Goal: Task Accomplishment & Management: Use online tool/utility

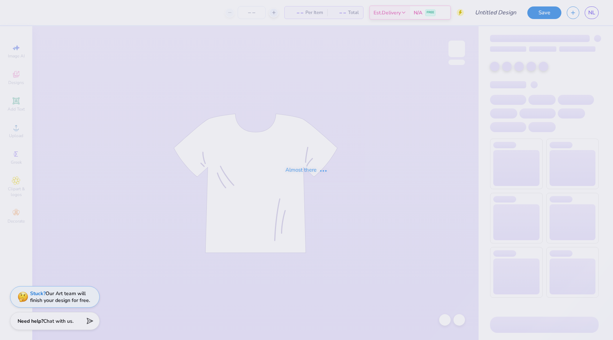
type input "Beta Rush Design #1"
type input "150"
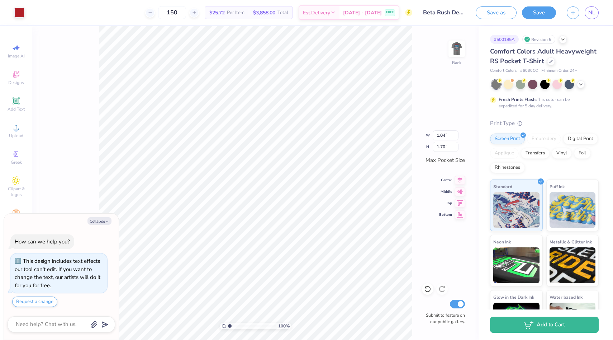
type textarea "x"
type input "1.47"
type textarea "x"
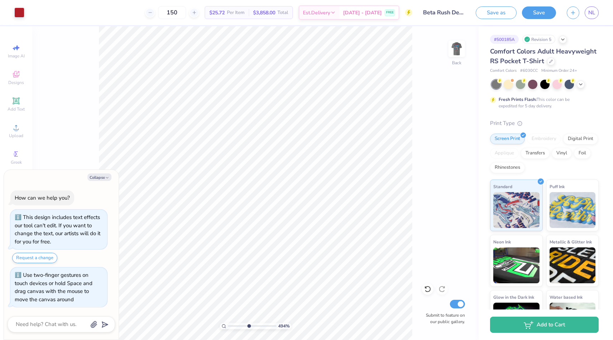
drag, startPoint x: 232, startPoint y: 326, endPoint x: 248, endPoint y: 326, distance: 16.9
type input "4.94"
click at [248, 326] on input "range" at bounding box center [252, 325] width 48 height 6
click at [17, 9] on div at bounding box center [19, 12] width 10 height 10
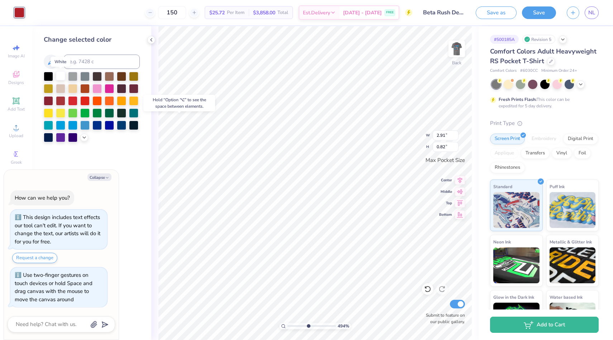
click at [63, 72] on div at bounding box center [60, 75] width 9 height 9
click at [153, 42] on icon at bounding box center [151, 40] width 6 height 6
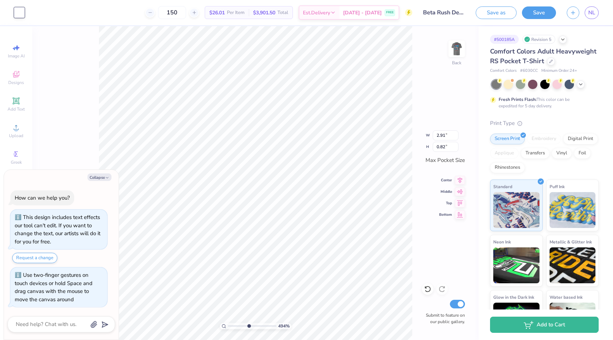
type textarea "x"
type input "2.80"
type input "0.79"
type textarea "x"
drag, startPoint x: 243, startPoint y: 327, endPoint x: 229, endPoint y: 327, distance: 14.3
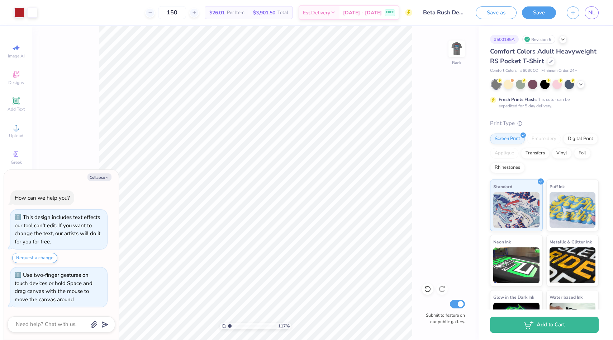
click at [229, 327] on input "range" at bounding box center [252, 325] width 48 height 6
drag, startPoint x: 234, startPoint y: 326, endPoint x: 256, endPoint y: 325, distance: 22.6
click at [256, 325] on input "range" at bounding box center [252, 325] width 48 height 6
click at [245, 327] on div "661 %" at bounding box center [255, 182] width 313 height 313
type input "5"
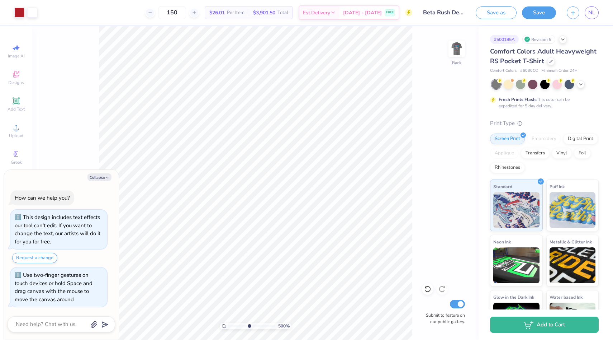
click at [249, 325] on input "range" at bounding box center [252, 325] width 48 height 6
type textarea "x"
type input "3.44"
type input "1.67"
click at [17, 10] on div at bounding box center [19, 12] width 10 height 10
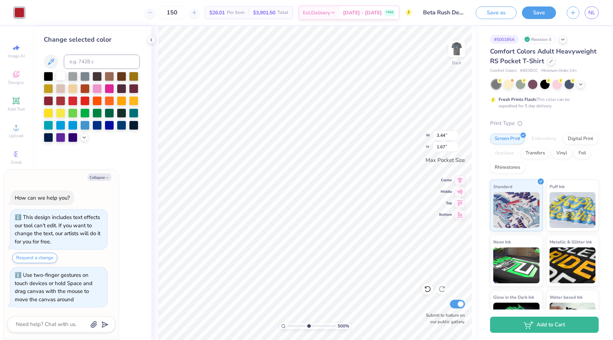
click at [61, 74] on div at bounding box center [60, 75] width 9 height 9
click at [151, 41] on polyline at bounding box center [151, 39] width 1 height 3
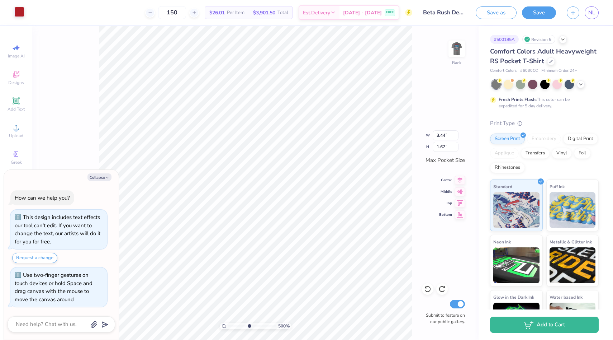
click at [20, 9] on div at bounding box center [19, 12] width 10 height 10
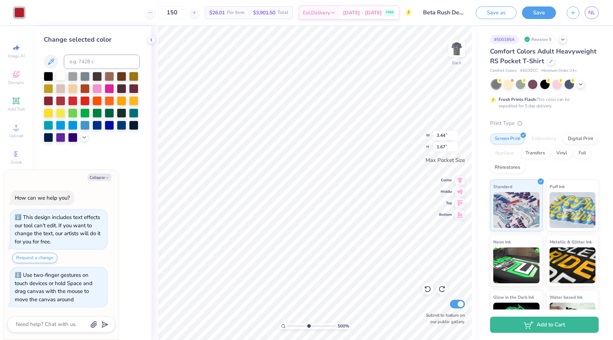
click at [64, 76] on div at bounding box center [60, 75] width 9 height 9
type textarea "x"
type input "3.31"
type input "1.61"
click at [150, 40] on icon at bounding box center [151, 40] width 6 height 6
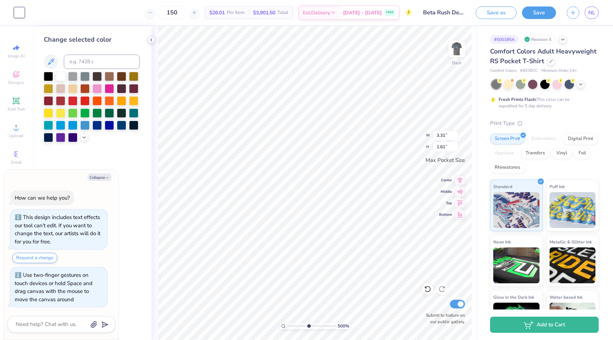
type textarea "x"
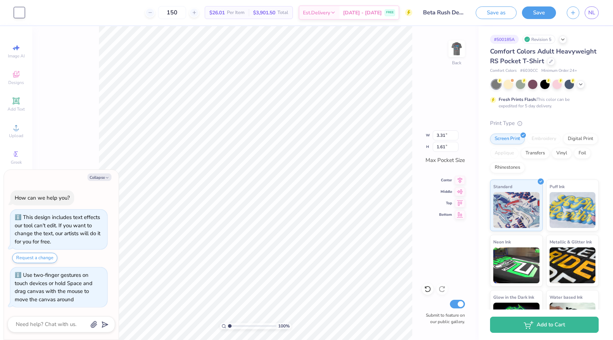
drag, startPoint x: 247, startPoint y: 323, endPoint x: 199, endPoint y: 321, distance: 47.8
type input "1"
click at [228, 322] on input "range" at bounding box center [252, 325] width 48 height 6
click at [100, 174] on button "Collapse" at bounding box center [99, 177] width 24 height 8
type textarea "x"
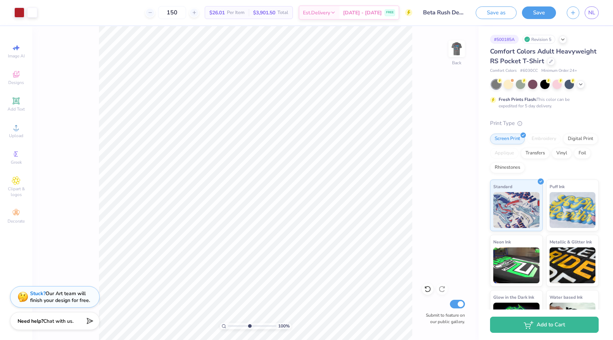
drag, startPoint x: 230, startPoint y: 327, endPoint x: 249, endPoint y: 326, distance: 19.4
type input "5.09"
click at [249, 326] on input "range" at bounding box center [252, 325] width 48 height 6
type input "0.37"
type input "0.25"
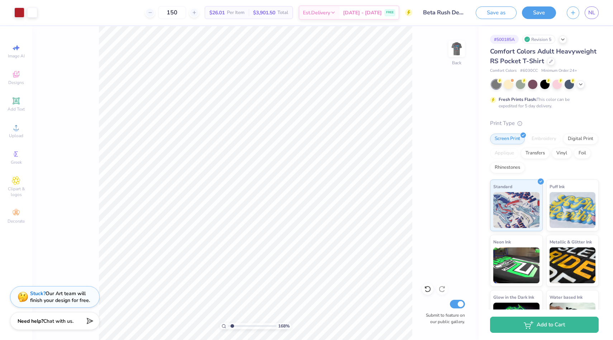
drag, startPoint x: 250, startPoint y: 325, endPoint x: 232, endPoint y: 323, distance: 18.0
type input "1.54"
click at [232, 323] on input "range" at bounding box center [252, 325] width 48 height 6
type input "2.90"
type input "2.23"
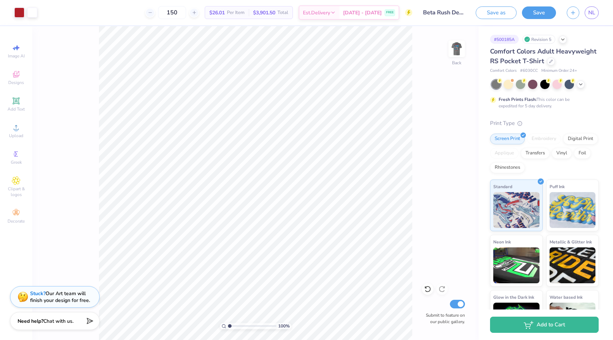
drag, startPoint x: 232, startPoint y: 323, endPoint x: 215, endPoint y: 323, distance: 16.9
type input "1"
click at [228, 323] on input "range" at bounding box center [252, 325] width 48 height 6
click at [453, 49] on img at bounding box center [456, 48] width 29 height 29
click at [454, 49] on img at bounding box center [456, 48] width 29 height 29
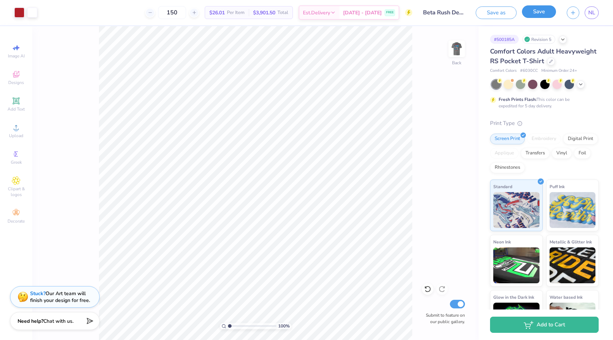
click at [532, 8] on button "Save" at bounding box center [539, 11] width 34 height 13
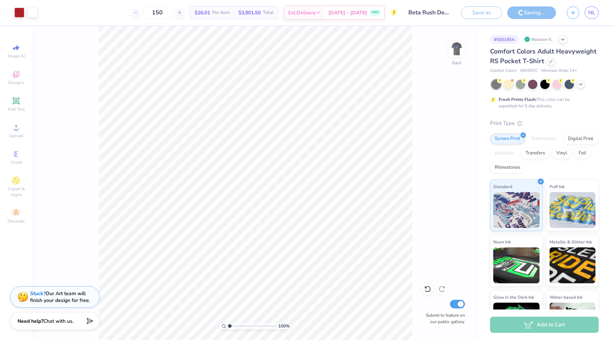
click at [170, 12] on input "150" at bounding box center [157, 12] width 28 height 13
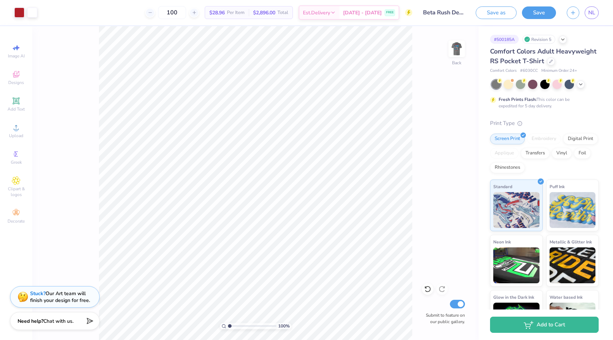
type input "100"
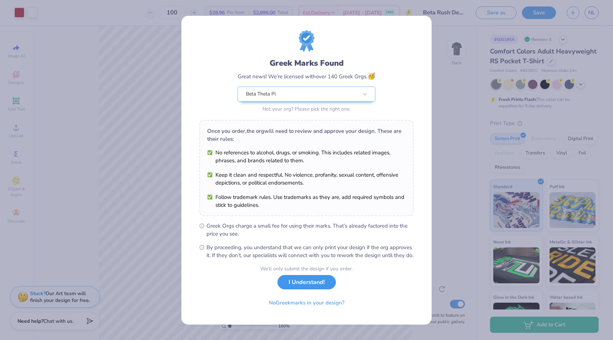
click at [325, 285] on button "I Understand!" at bounding box center [307, 282] width 58 height 15
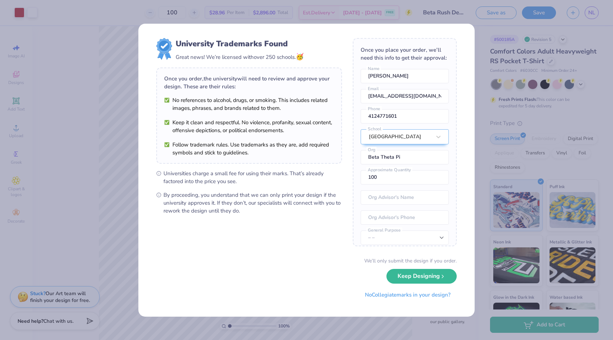
click at [508, 195] on div "University Trademarks Found Great news! We’re licensed with over 250 schools. 🥳…" at bounding box center [306, 170] width 613 height 340
click at [423, 269] on button "Keep Designing" at bounding box center [422, 274] width 70 height 15
